Goal: Transaction & Acquisition: Obtain resource

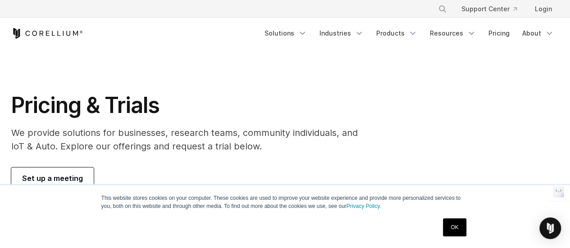
click at [461, 228] on link "OK" at bounding box center [454, 228] width 23 height 18
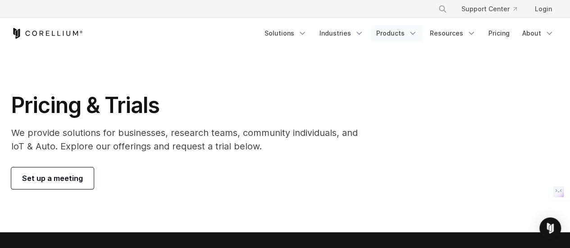
click at [409, 29] on link "Products" at bounding box center [397, 33] width 52 height 16
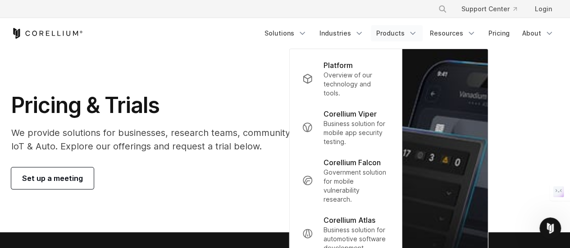
click at [228, 91] on section "Pricing & Trials We provide solutions for businesses, research teams, community…" at bounding box center [285, 141] width 570 height 184
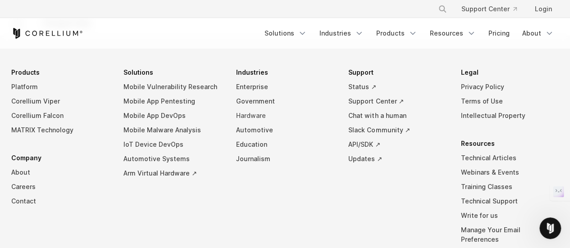
scroll to position [1641, 0]
click at [253, 145] on link "Education" at bounding box center [285, 145] width 98 height 14
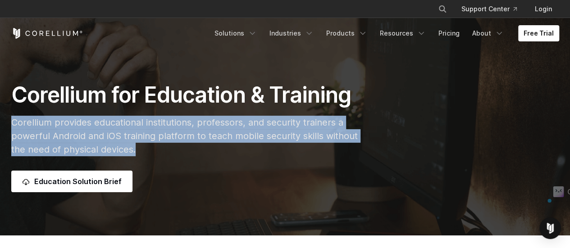
drag, startPoint x: 144, startPoint y: 153, endPoint x: 12, endPoint y: 121, distance: 135.7
click at [12, 121] on p "Corellium provides educational institutions, professors, and security trainers …" at bounding box center [190, 136] width 359 height 41
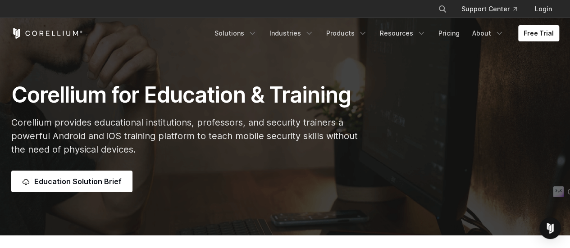
click at [232, 187] on div "Education Solution Brief" at bounding box center [190, 182] width 359 height 22
click at [76, 184] on link "Education Solution Brief" at bounding box center [71, 182] width 121 height 22
click at [539, 33] on link "Free Trial" at bounding box center [538, 33] width 41 height 16
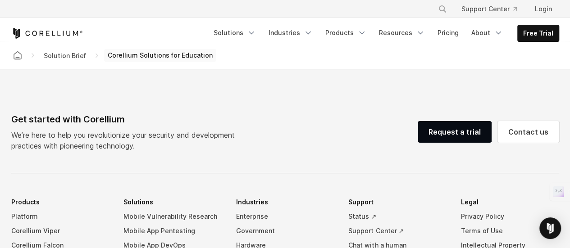
scroll to position [686, 0]
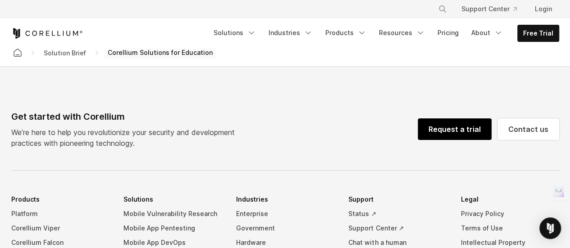
click at [456, 131] on link "Request a trial" at bounding box center [455, 129] width 74 height 22
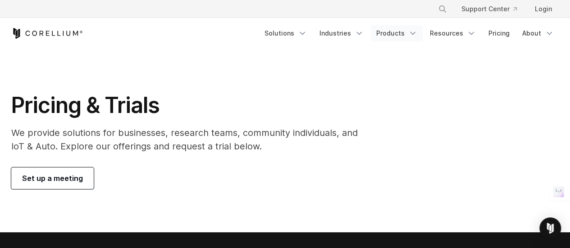
click at [409, 33] on link "Products" at bounding box center [397, 33] width 52 height 16
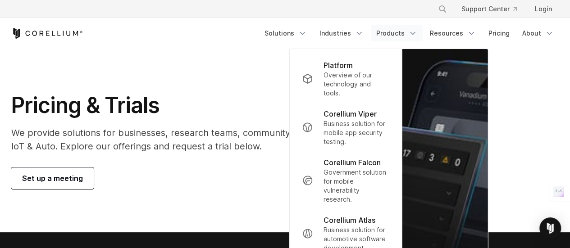
click at [409, 33] on link "Products" at bounding box center [397, 33] width 52 height 16
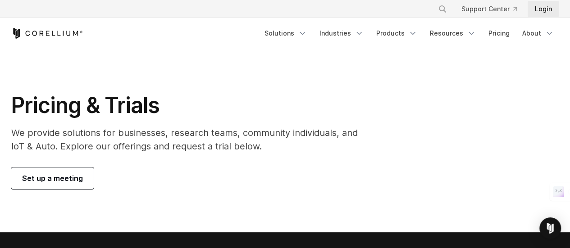
click at [547, 10] on link "Login" at bounding box center [544, 9] width 32 height 16
click at [56, 183] on span "Set up a meeting" at bounding box center [52, 178] width 61 height 11
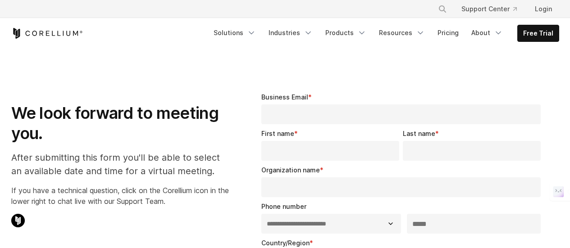
select select "**"
